Goal: Complete application form: Complete application form

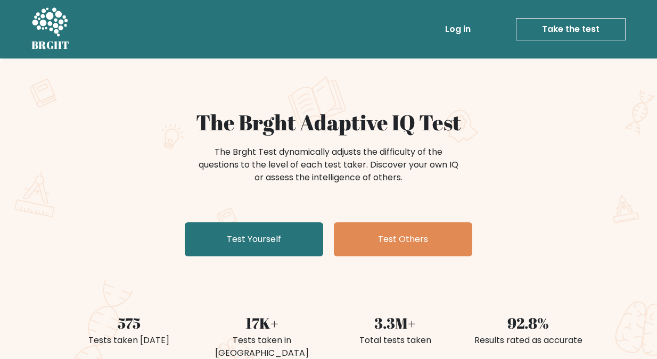
click at [570, 27] on link "Take the test" at bounding box center [571, 29] width 110 height 22
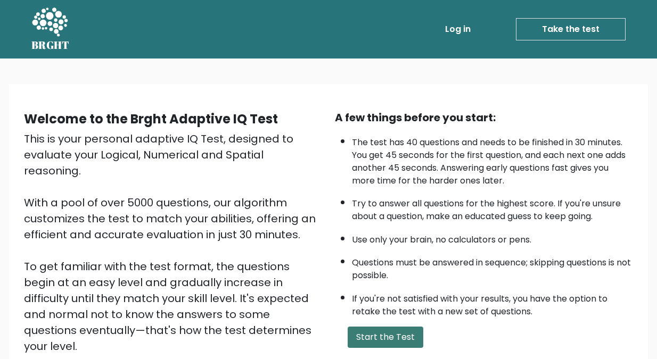
click at [376, 336] on button "Start the Test" at bounding box center [386, 337] width 76 height 21
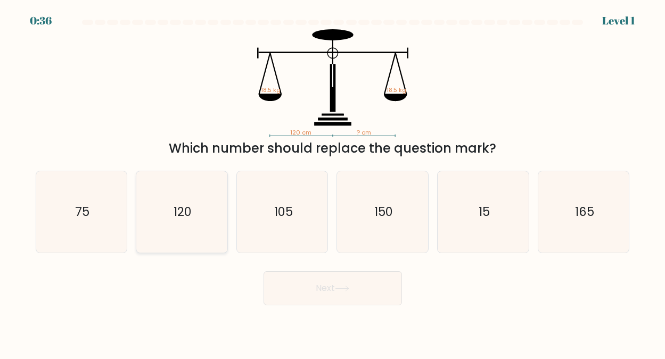
click at [184, 210] on text "120" at bounding box center [182, 211] width 18 height 17
click at [333, 183] on input "b. 120" at bounding box center [333, 181] width 1 height 3
radio input "true"
click at [328, 285] on button "Next" at bounding box center [332, 288] width 138 height 34
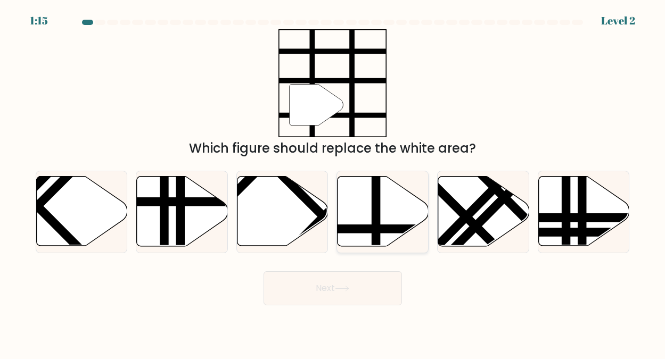
click at [365, 207] on icon at bounding box center [382, 212] width 91 height 70
click at [333, 183] on input "d." at bounding box center [333, 181] width 1 height 3
radio input "true"
click at [316, 285] on button "Next" at bounding box center [332, 288] width 138 height 34
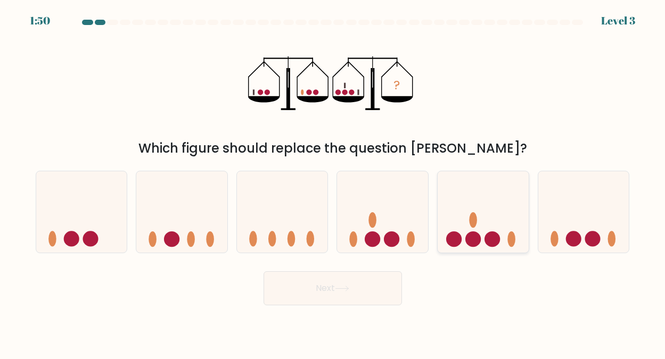
click at [467, 228] on icon at bounding box center [482, 211] width 91 height 75
click at [333, 183] on input "e." at bounding box center [333, 181] width 1 height 3
radio input "true"
click at [328, 287] on button "Next" at bounding box center [332, 288] width 138 height 34
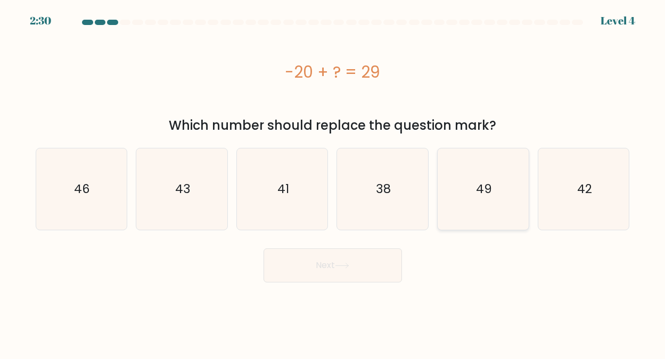
click at [482, 188] on text "49" at bounding box center [484, 188] width 16 height 17
click at [333, 183] on input "e. 49" at bounding box center [333, 181] width 1 height 3
radio input "true"
click at [316, 261] on button "Next" at bounding box center [332, 266] width 138 height 34
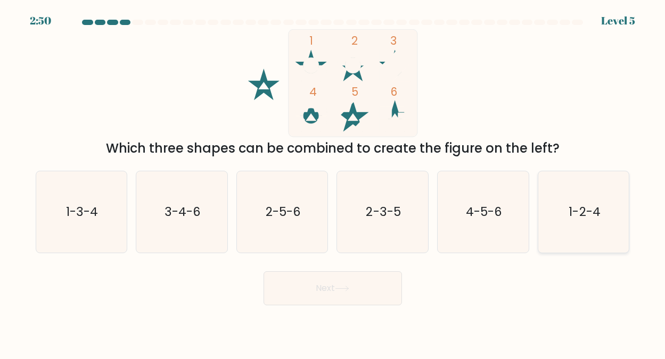
click at [574, 209] on text "1-2-4" at bounding box center [583, 211] width 31 height 17
click at [333, 183] on input "f. 1-2-4" at bounding box center [333, 181] width 1 height 3
radio input "true"
click at [336, 287] on button "Next" at bounding box center [332, 288] width 138 height 34
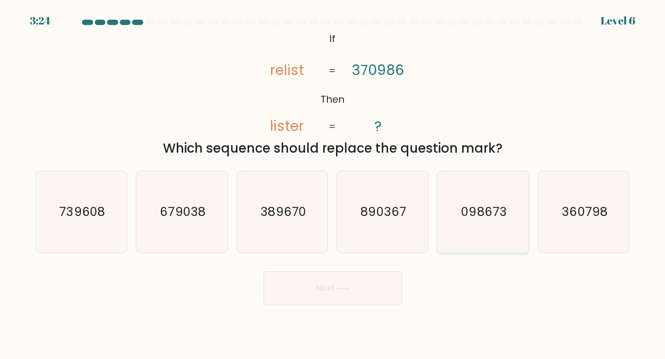
click at [486, 206] on text "098673" at bounding box center [483, 211] width 45 height 17
click at [333, 183] on input "e. 098673" at bounding box center [333, 181] width 1 height 3
radio input "true"
click at [315, 286] on button "Next" at bounding box center [332, 288] width 138 height 34
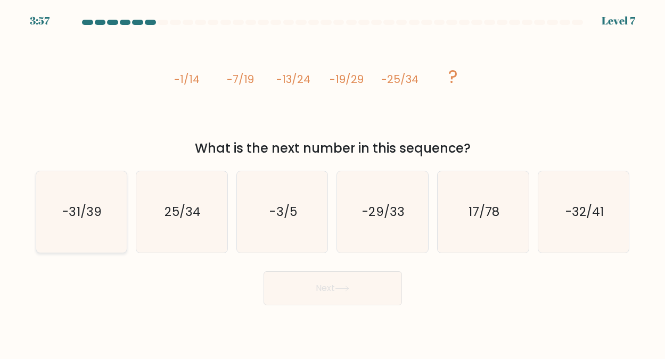
click at [97, 205] on text "-31/39" at bounding box center [82, 211] width 39 height 17
click at [333, 183] on input "a. -31/39" at bounding box center [333, 181] width 1 height 3
radio input "true"
click at [330, 284] on button "Next" at bounding box center [332, 288] width 138 height 34
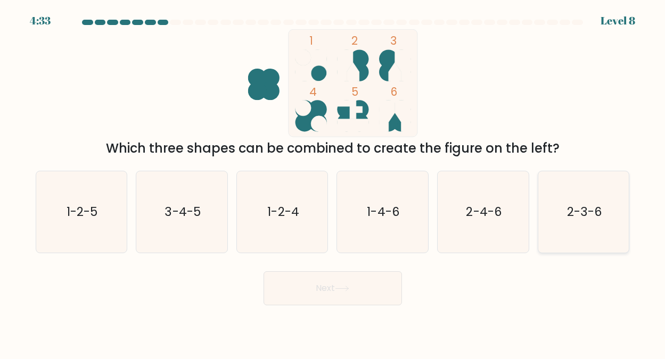
click at [583, 209] on text "2-3-6" at bounding box center [584, 211] width 35 height 17
click at [333, 183] on input "f. 2-3-6" at bounding box center [333, 181] width 1 height 3
radio input "true"
click at [313, 285] on button "Next" at bounding box center [332, 288] width 138 height 34
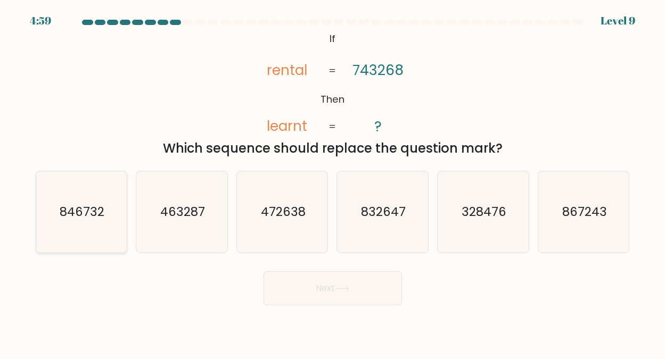
click at [87, 210] on text "846732" at bounding box center [82, 211] width 45 height 17
click at [333, 183] on input "a. 846732" at bounding box center [333, 181] width 1 height 3
radio input "true"
click at [329, 285] on button "Next" at bounding box center [332, 288] width 138 height 34
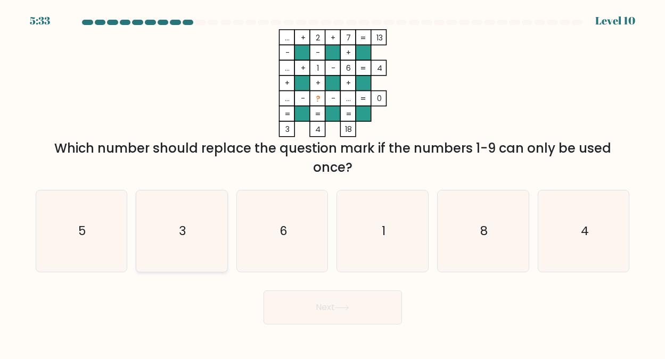
click at [185, 232] on icon "3" at bounding box center [181, 231] width 81 height 81
click at [333, 183] on input "b. 3" at bounding box center [333, 181] width 1 height 3
radio input "true"
click at [324, 302] on button "Next" at bounding box center [332, 308] width 138 height 34
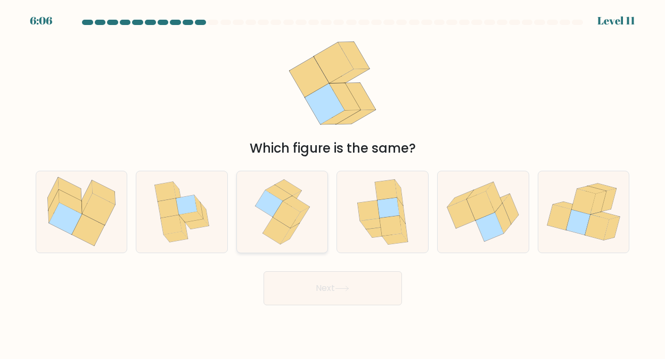
click at [273, 212] on icon at bounding box center [268, 203] width 27 height 27
click at [333, 183] on input "c." at bounding box center [333, 181] width 1 height 3
radio input "true"
click at [333, 280] on button "Next" at bounding box center [332, 288] width 138 height 34
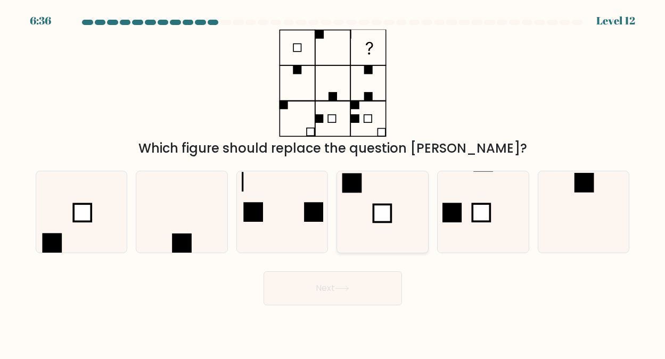
click at [368, 189] on icon at bounding box center [382, 211] width 81 height 81
click at [333, 183] on input "d." at bounding box center [333, 181] width 1 height 3
radio input "true"
click at [328, 285] on button "Next" at bounding box center [332, 288] width 138 height 34
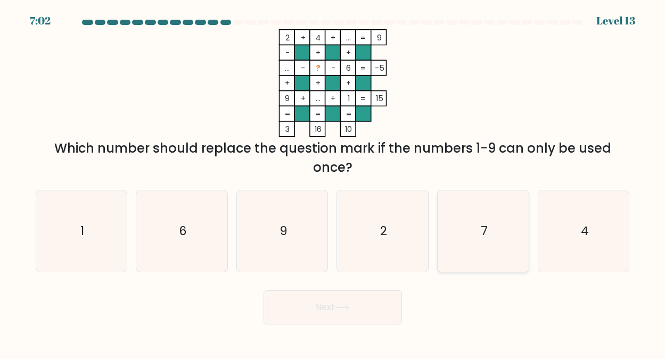
click at [485, 224] on text "7" at bounding box center [483, 230] width 7 height 17
click at [333, 183] on input "e. 7" at bounding box center [333, 181] width 1 height 3
radio input "true"
click at [325, 307] on button "Next" at bounding box center [332, 308] width 138 height 34
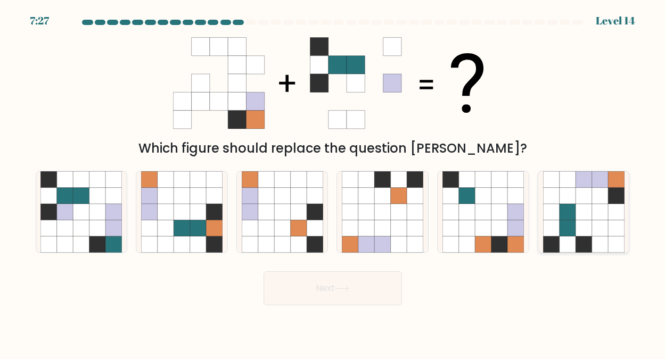
click at [569, 212] on icon at bounding box center [567, 212] width 16 height 16
click at [333, 183] on input "f." at bounding box center [333, 181] width 1 height 3
radio input "true"
click at [325, 284] on button "Next" at bounding box center [332, 288] width 138 height 34
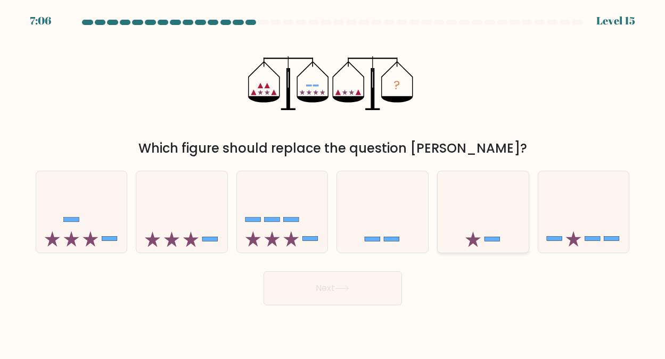
click at [478, 226] on icon at bounding box center [482, 211] width 91 height 75
click at [333, 183] on input "e." at bounding box center [333, 181] width 1 height 3
radio input "true"
click at [320, 286] on button "Next" at bounding box center [332, 288] width 138 height 34
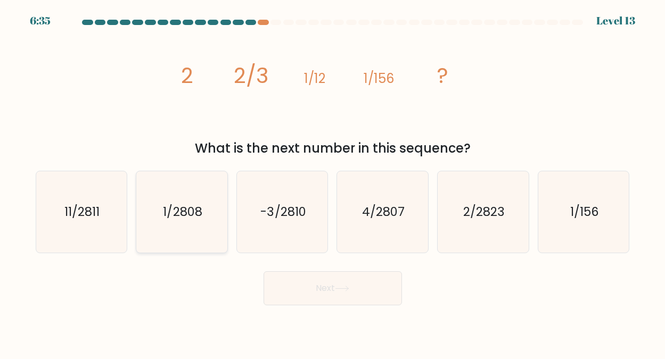
click at [191, 212] on text "1/2808" at bounding box center [182, 211] width 39 height 17
click at [333, 183] on input "b. 1/2808" at bounding box center [333, 181] width 1 height 3
radio input "true"
click at [322, 286] on button "Next" at bounding box center [332, 288] width 138 height 34
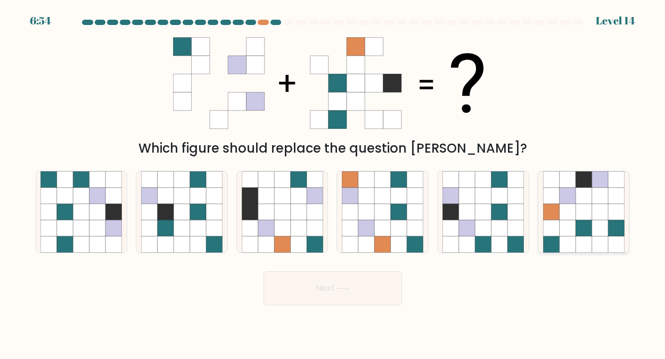
click at [576, 197] on icon at bounding box center [583, 195] width 16 height 16
click at [333, 183] on input "f." at bounding box center [333, 181] width 1 height 3
radio input "true"
click at [325, 284] on button "Next" at bounding box center [332, 288] width 138 height 34
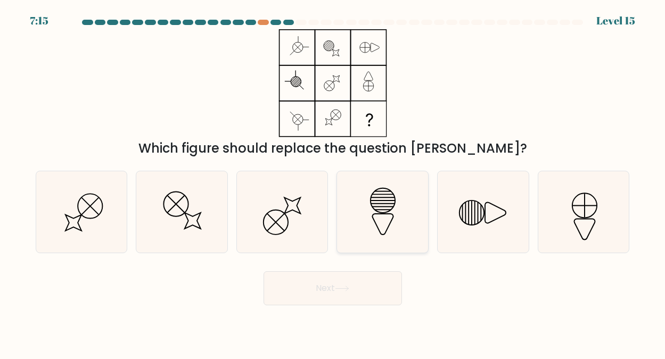
click at [384, 194] on icon at bounding box center [382, 211] width 81 height 81
click at [333, 183] on input "d." at bounding box center [333, 181] width 1 height 3
radio input "true"
click at [328, 288] on button "Next" at bounding box center [332, 288] width 138 height 34
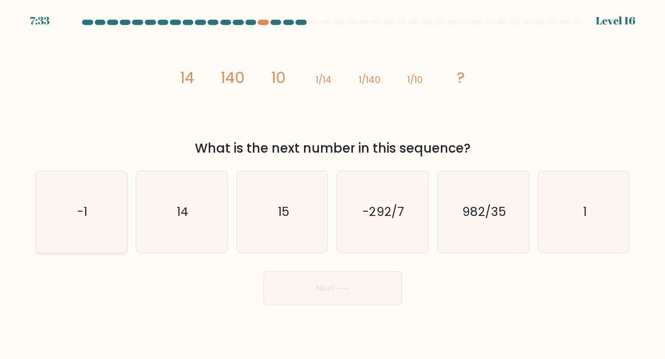
click at [89, 211] on icon "-1" at bounding box center [80, 211] width 81 height 81
click at [333, 183] on input "a. -1" at bounding box center [333, 181] width 1 height 3
radio input "true"
click at [316, 284] on button "Next" at bounding box center [332, 288] width 138 height 34
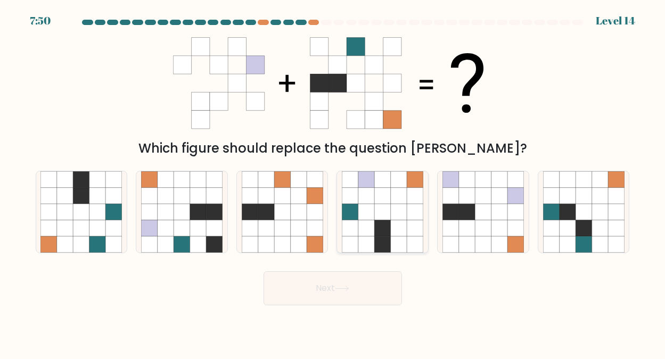
click at [398, 200] on icon at bounding box center [399, 195] width 16 height 16
click at [333, 183] on input "d." at bounding box center [333, 181] width 1 height 3
radio input "true"
click at [329, 285] on button "Next" at bounding box center [332, 288] width 138 height 34
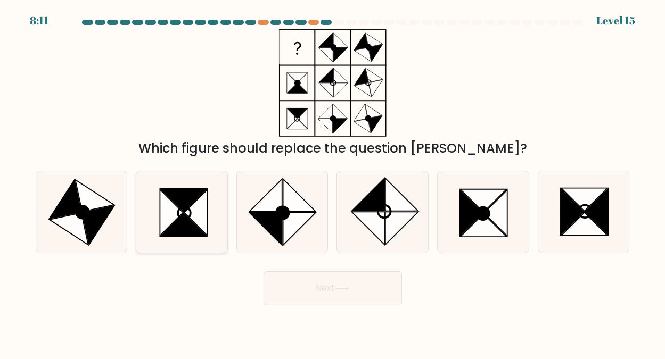
click at [186, 214] on icon at bounding box center [195, 212] width 23 height 46
click at [333, 183] on input "b." at bounding box center [333, 181] width 1 height 3
radio input "true"
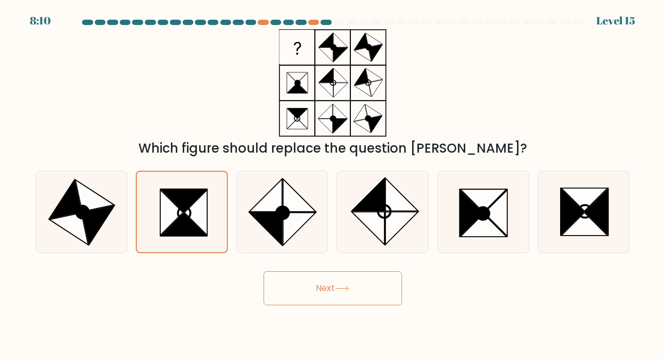
click at [328, 286] on button "Next" at bounding box center [332, 288] width 138 height 34
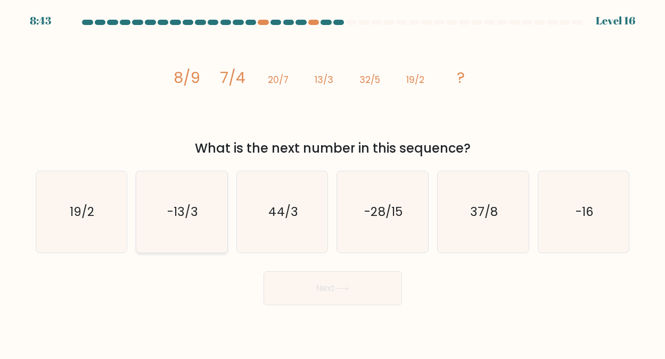
click at [180, 204] on text "-13/3" at bounding box center [182, 211] width 31 height 17
click at [333, 183] on input "b. -13/3" at bounding box center [333, 181] width 1 height 3
radio input "true"
click at [333, 282] on button "Next" at bounding box center [332, 288] width 138 height 34
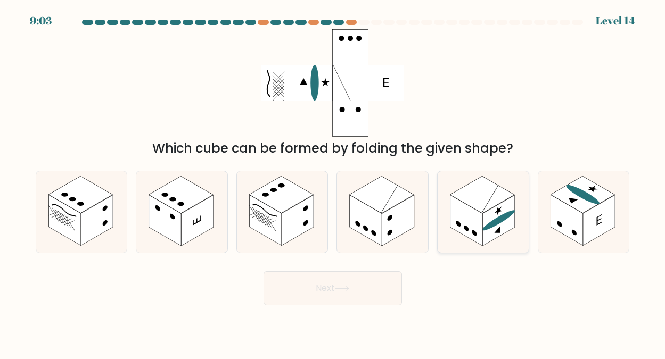
click at [487, 194] on rect at bounding box center [482, 194] width 64 height 37
click at [333, 183] on input "e." at bounding box center [333, 181] width 1 height 3
radio input "true"
click at [321, 286] on button "Next" at bounding box center [332, 288] width 138 height 34
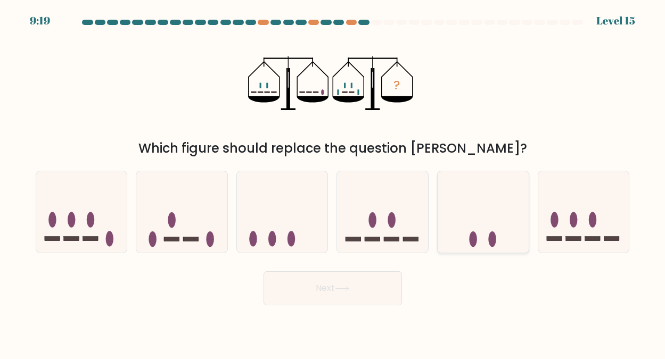
click at [488, 223] on icon at bounding box center [482, 211] width 91 height 75
click at [333, 183] on input "e." at bounding box center [333, 181] width 1 height 3
radio input "true"
click at [326, 285] on button "Next" at bounding box center [332, 288] width 138 height 34
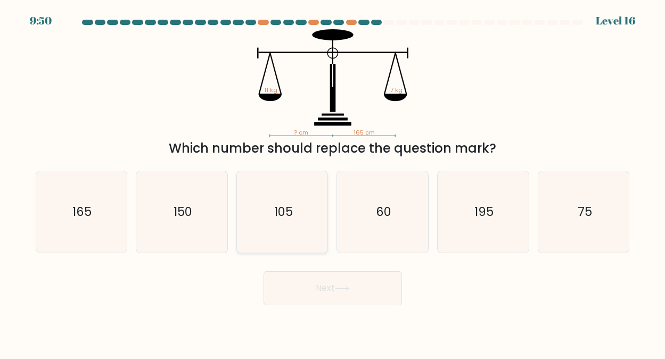
click at [290, 207] on text "105" at bounding box center [283, 211] width 19 height 17
click at [333, 183] on input "c. 105" at bounding box center [333, 181] width 1 height 3
radio input "true"
click at [332, 284] on button "Next" at bounding box center [332, 288] width 138 height 34
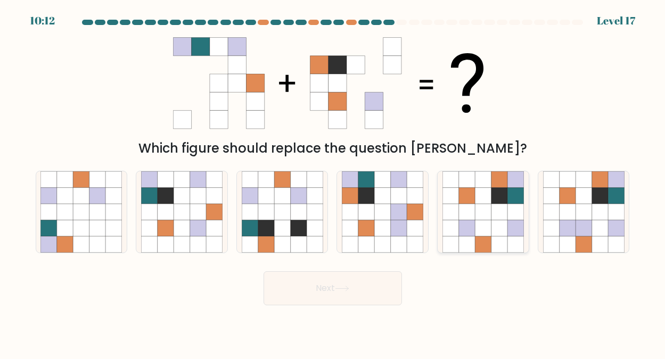
click at [489, 218] on icon at bounding box center [483, 212] width 16 height 16
click at [333, 183] on input "e." at bounding box center [333, 181] width 1 height 3
radio input "true"
click at [334, 287] on button "Next" at bounding box center [332, 288] width 138 height 34
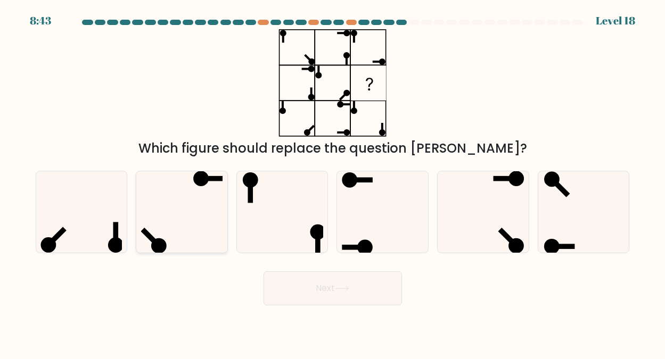
click at [189, 192] on icon at bounding box center [181, 211] width 81 height 81
click at [333, 183] on input "b." at bounding box center [333, 181] width 1 height 3
radio input "true"
click at [322, 285] on button "Next" at bounding box center [332, 288] width 138 height 34
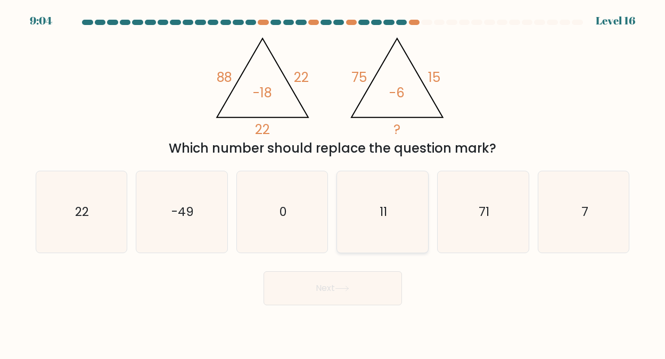
click at [381, 216] on text "11" at bounding box center [382, 211] width 7 height 17
click at [333, 183] on input "d. 11" at bounding box center [333, 181] width 1 height 3
radio input "true"
click at [327, 287] on button "Next" at bounding box center [332, 288] width 138 height 34
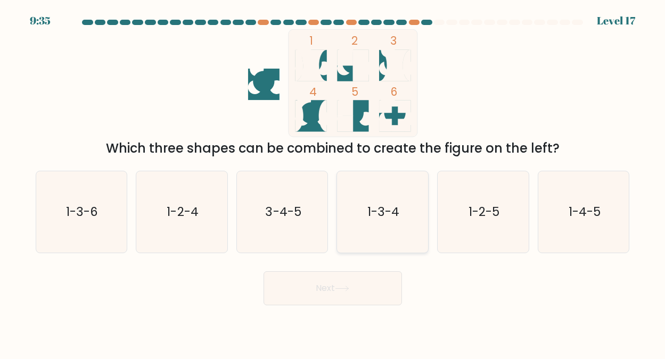
click at [390, 203] on text "1-3-4" at bounding box center [383, 211] width 32 height 17
click at [333, 183] on input "d. 1-3-4" at bounding box center [333, 181] width 1 height 3
radio input "true"
click at [327, 285] on button "Next" at bounding box center [332, 288] width 138 height 34
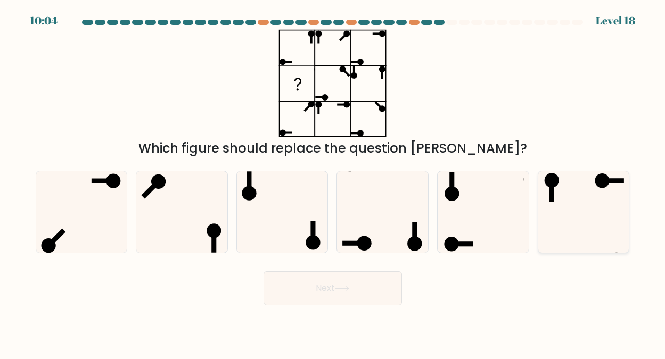
click at [588, 189] on icon at bounding box center [583, 211] width 81 height 81
click at [333, 183] on input "f." at bounding box center [333, 181] width 1 height 3
radio input "true"
click at [337, 288] on button "Next" at bounding box center [332, 288] width 138 height 34
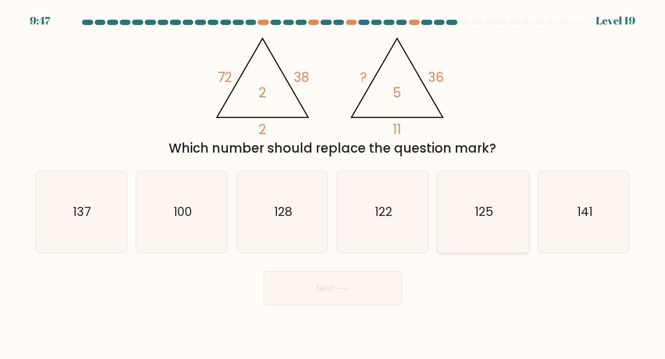
click at [481, 199] on icon "125" at bounding box center [482, 211] width 81 height 81
click at [333, 183] on input "e. 125" at bounding box center [333, 181] width 1 height 3
radio input "true"
click at [322, 285] on button "Next" at bounding box center [332, 288] width 138 height 34
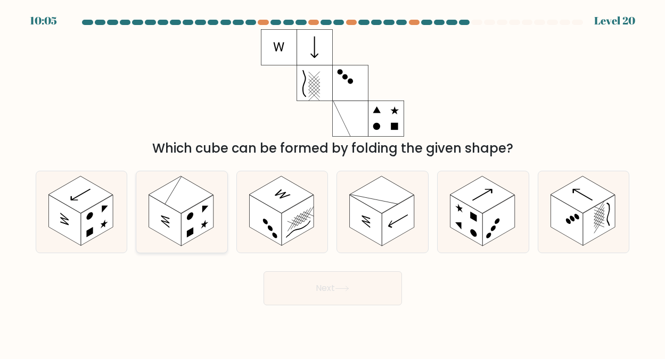
click at [189, 198] on rect at bounding box center [180, 194] width 64 height 37
click at [333, 183] on input "b." at bounding box center [333, 181] width 1 height 3
radio input "true"
click at [318, 287] on button "Next" at bounding box center [332, 288] width 138 height 34
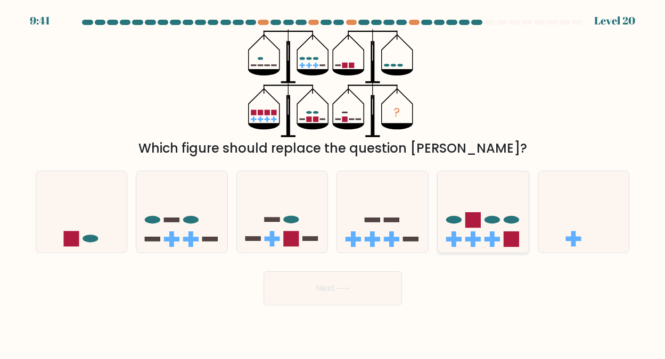
click at [478, 226] on rect at bounding box center [472, 219] width 15 height 15
click at [333, 183] on input "e." at bounding box center [333, 181] width 1 height 3
radio input "true"
click at [321, 285] on button "Next" at bounding box center [332, 288] width 138 height 34
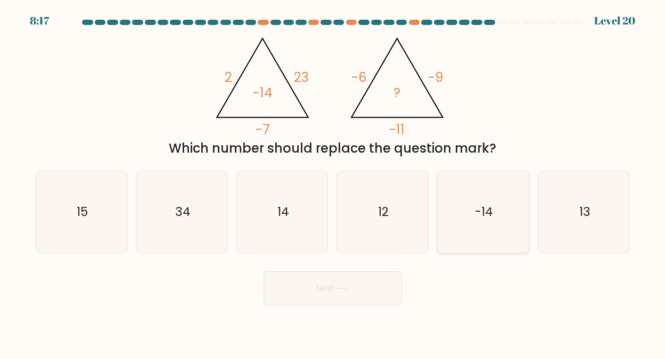
click at [489, 213] on text "-14" at bounding box center [484, 211] width 18 height 17
click at [333, 183] on input "e. -14" at bounding box center [333, 181] width 1 height 3
radio input "true"
click at [324, 287] on button "Next" at bounding box center [332, 288] width 138 height 34
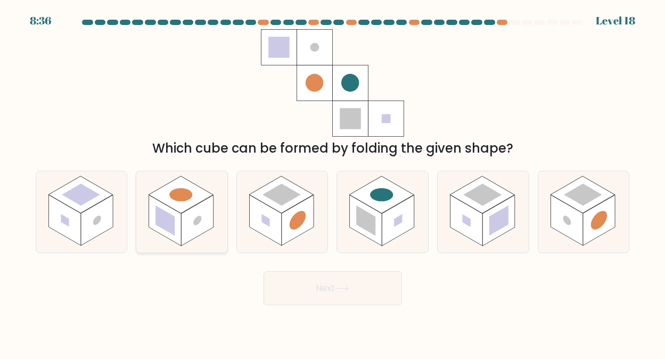
click at [176, 202] on rect at bounding box center [180, 194] width 64 height 37
click at [333, 183] on input "b." at bounding box center [333, 181] width 1 height 3
radio input "true"
click at [318, 285] on button "Next" at bounding box center [332, 288] width 138 height 34
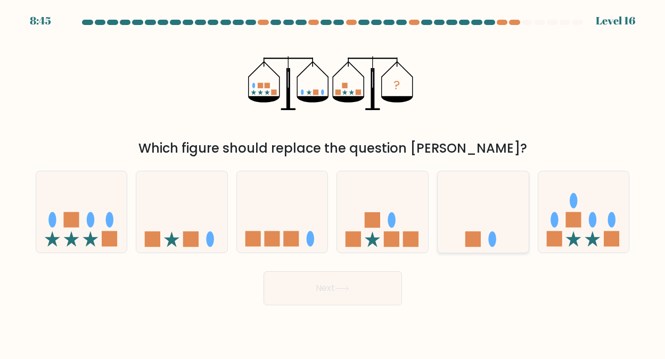
click at [470, 232] on rect at bounding box center [472, 239] width 15 height 15
click at [333, 183] on input "e." at bounding box center [333, 181] width 1 height 3
radio input "true"
click at [340, 284] on button "Next" at bounding box center [332, 288] width 138 height 34
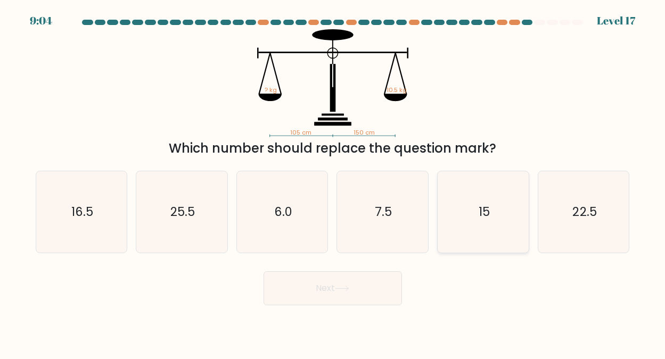
click at [478, 211] on text "15" at bounding box center [483, 211] width 11 height 17
click at [333, 183] on input "e. 15" at bounding box center [333, 181] width 1 height 3
radio input "true"
click at [323, 285] on button "Next" at bounding box center [332, 288] width 138 height 34
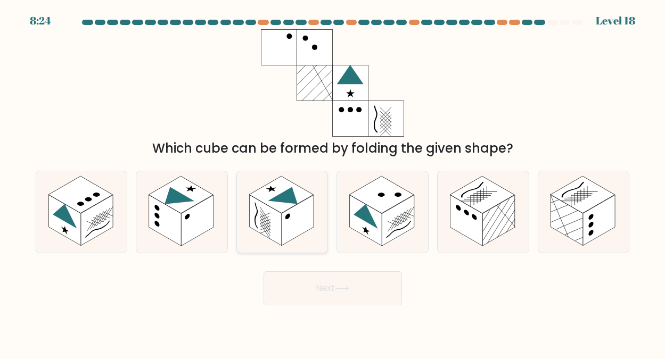
click at [285, 204] on rect at bounding box center [281, 194] width 64 height 37
click at [333, 183] on input "c." at bounding box center [333, 181] width 1 height 3
radio input "true"
click at [327, 287] on button "Next" at bounding box center [332, 288] width 138 height 34
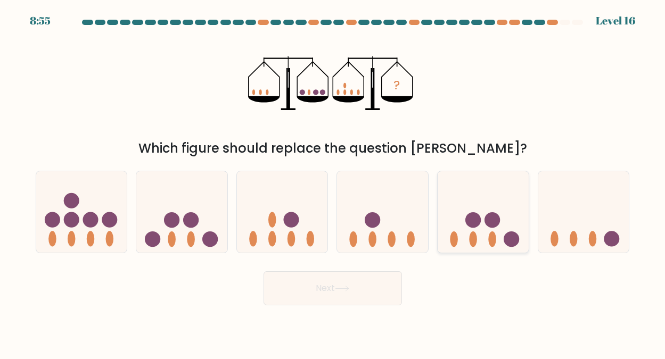
click at [479, 229] on icon at bounding box center [482, 211] width 91 height 75
click at [333, 183] on input "e." at bounding box center [333, 181] width 1 height 3
radio input "true"
click at [325, 286] on button "Next" at bounding box center [332, 288] width 138 height 34
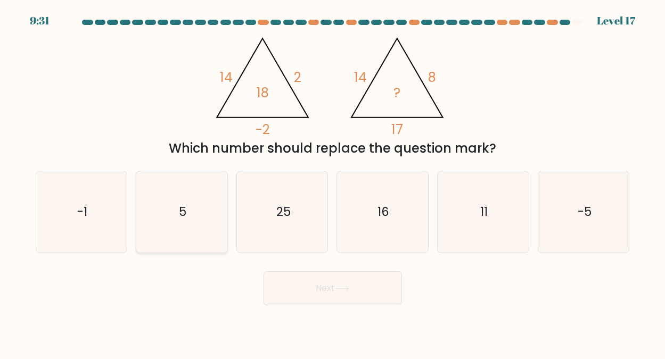
click at [188, 212] on icon "5" at bounding box center [181, 211] width 81 height 81
click at [333, 183] on input "b. 5" at bounding box center [333, 181] width 1 height 3
radio input "true"
click at [330, 287] on button "Next" at bounding box center [332, 288] width 138 height 34
